Goal: Task Accomplishment & Management: Complete application form

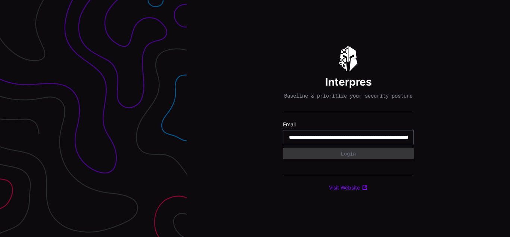
click at [348, 140] on input "**********" at bounding box center [348, 137] width 119 height 7
click at [255, 118] on div "Interpres Baseline & prioritize your security posture Email Login Visit Website" at bounding box center [348, 118] width 323 height 237
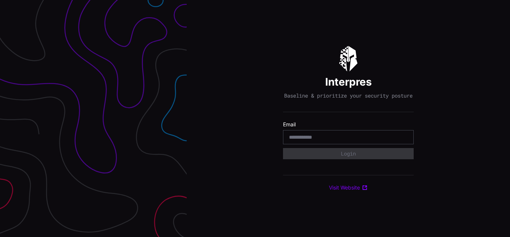
click at [255, 118] on div "Interpres Baseline & prioritize your security posture Email Login Visit Website" at bounding box center [348, 118] width 323 height 237
